Goal: Information Seeking & Learning: Learn about a topic

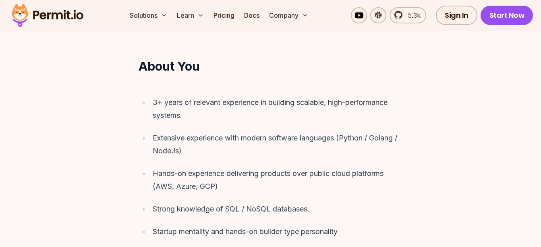
scroll to position [446, 0]
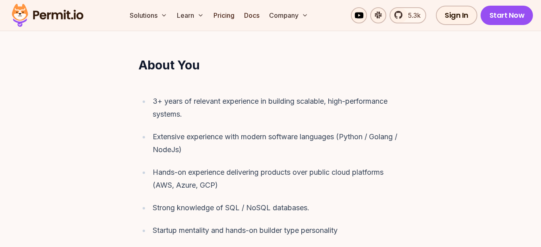
click at [180, 95] on div "3+ years of relevant experience in building scalable, high-performance systems." at bounding box center [278, 108] width 250 height 26
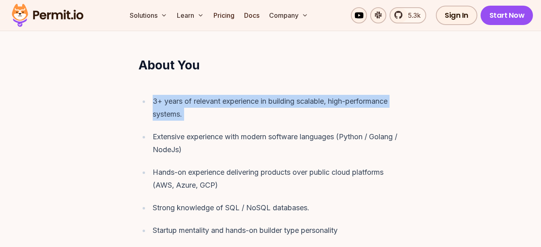
click at [180, 95] on div "3+ years of relevant experience in building scalable, high-performance systems." at bounding box center [278, 108] width 250 height 26
drag, startPoint x: 180, startPoint y: 86, endPoint x: 170, endPoint y: 112, distance: 27.3
click at [170, 112] on ul "3+ years of relevant experience in building scalable, high-performance systems.…" at bounding box center [271, 206] width 264 height 222
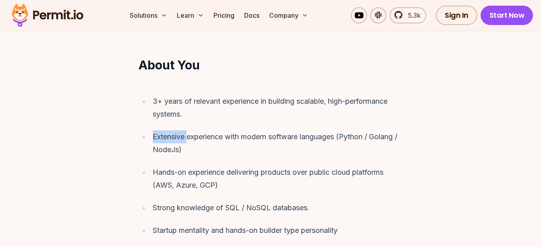
click at [170, 112] on ul "3+ years of relevant experience in building scalable, high-performance systems.…" at bounding box center [271, 206] width 264 height 222
drag, startPoint x: 170, startPoint y: 112, endPoint x: 171, endPoint y: 131, distance: 19.0
click at [171, 131] on div "Extensive experience with modern software languages (Python / Golang / NodeJs)" at bounding box center [278, 143] width 250 height 26
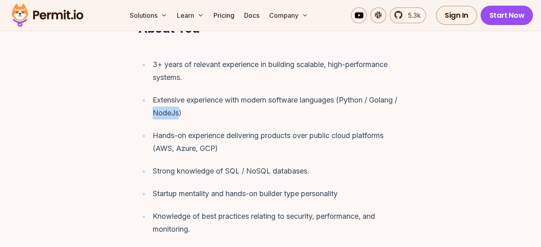
scroll to position [499, 0]
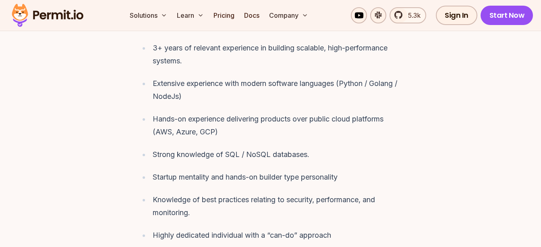
click at [186, 115] on div "Hands-on experience delivering products over public cloud platforms (AWS, Azure…" at bounding box center [278, 125] width 250 height 26
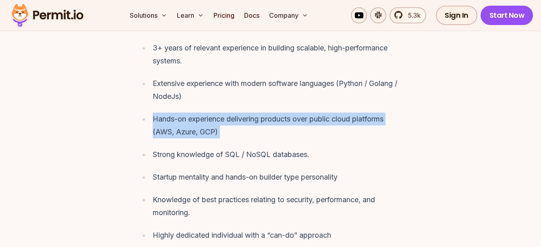
click at [186, 115] on div "Hands-on experience delivering products over public cloud platforms (AWS, Azure…" at bounding box center [278, 125] width 250 height 26
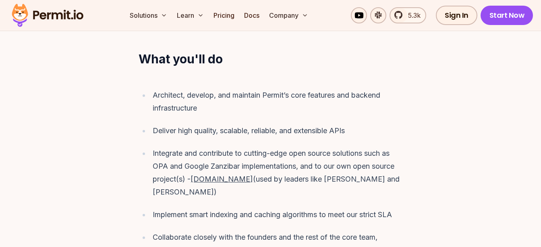
scroll to position [746, 0]
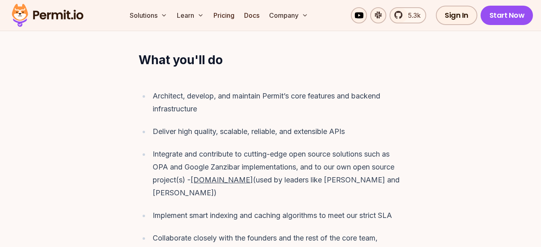
click at [51, 16] on img at bounding box center [47, 15] width 79 height 27
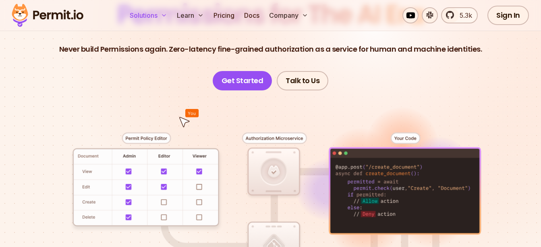
scroll to position [103, 0]
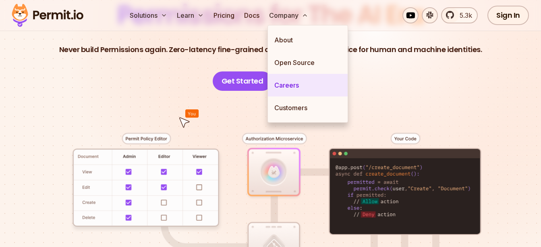
click at [285, 80] on link "Careers" at bounding box center [308, 85] width 80 height 23
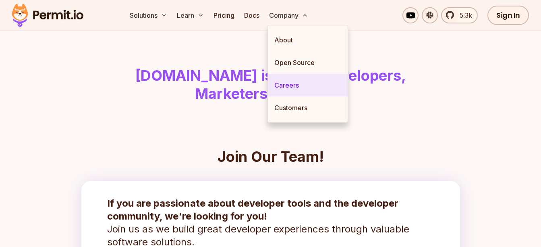
scroll to position [31, 0]
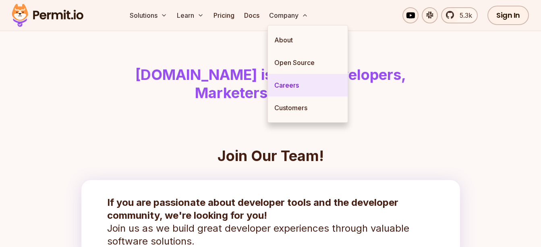
click at [285, 80] on link "Careers" at bounding box center [308, 85] width 80 height 23
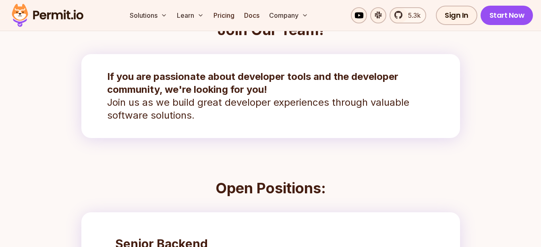
scroll to position [111, 0]
